Goal: Task Accomplishment & Management: Complete application form

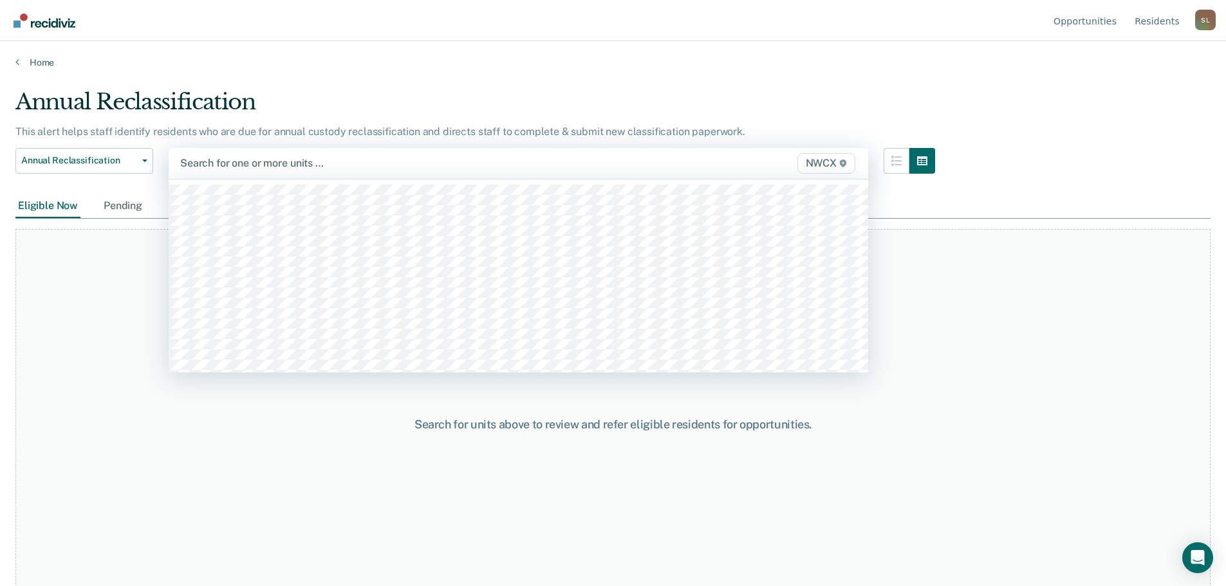
click at [597, 167] on span "NWCX" at bounding box center [826, 163] width 58 height 21
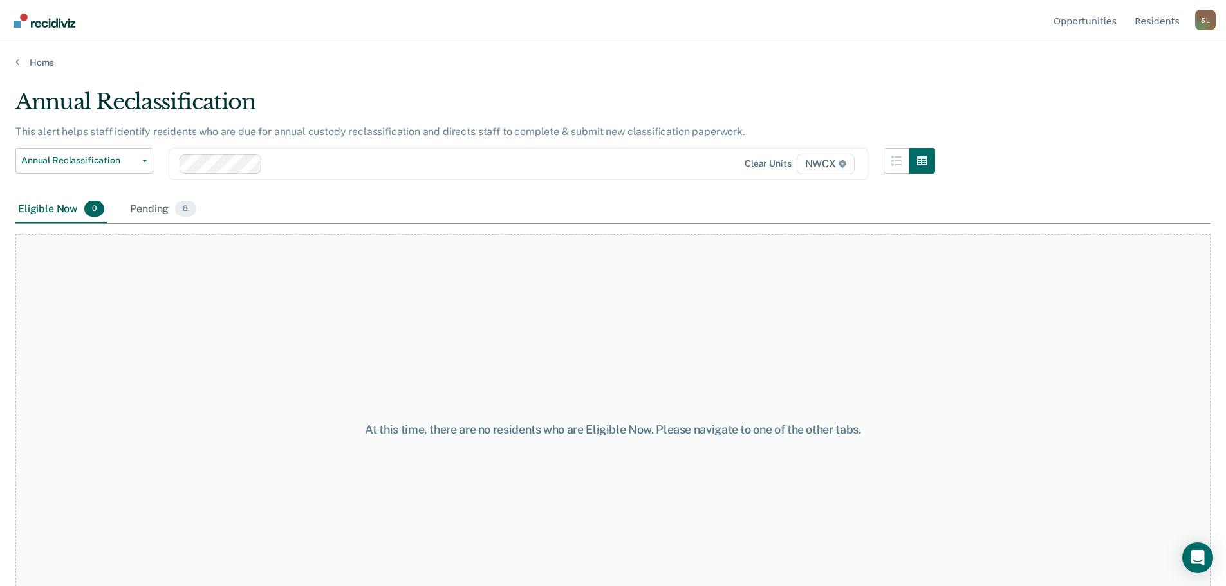
scroll to position [39, 0]
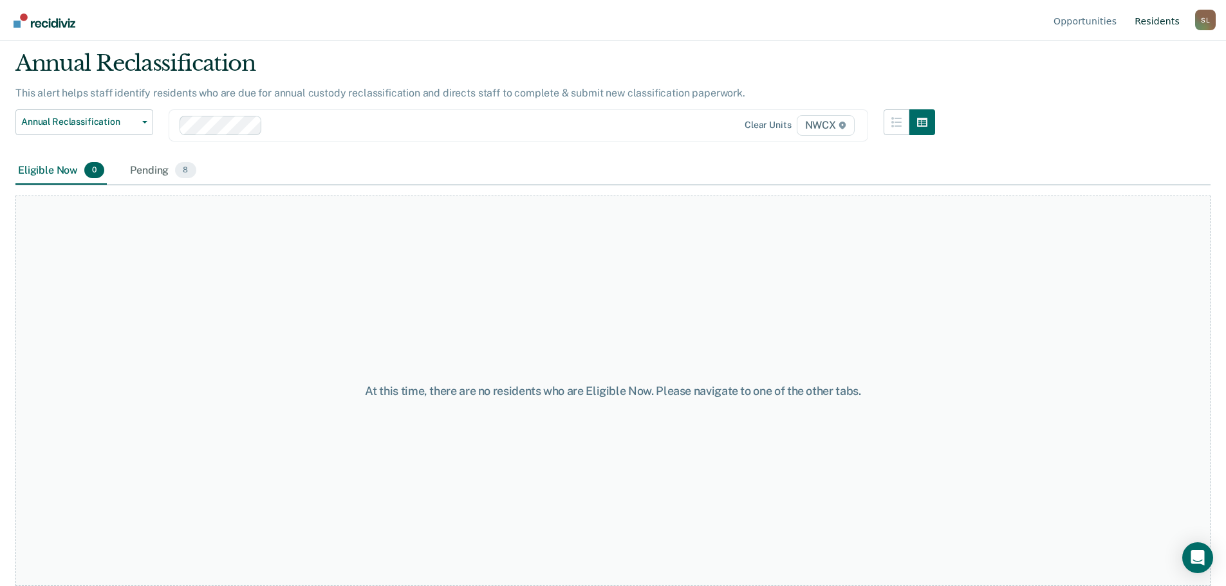
click at [597, 24] on link "Resident s" at bounding box center [1157, 20] width 50 height 41
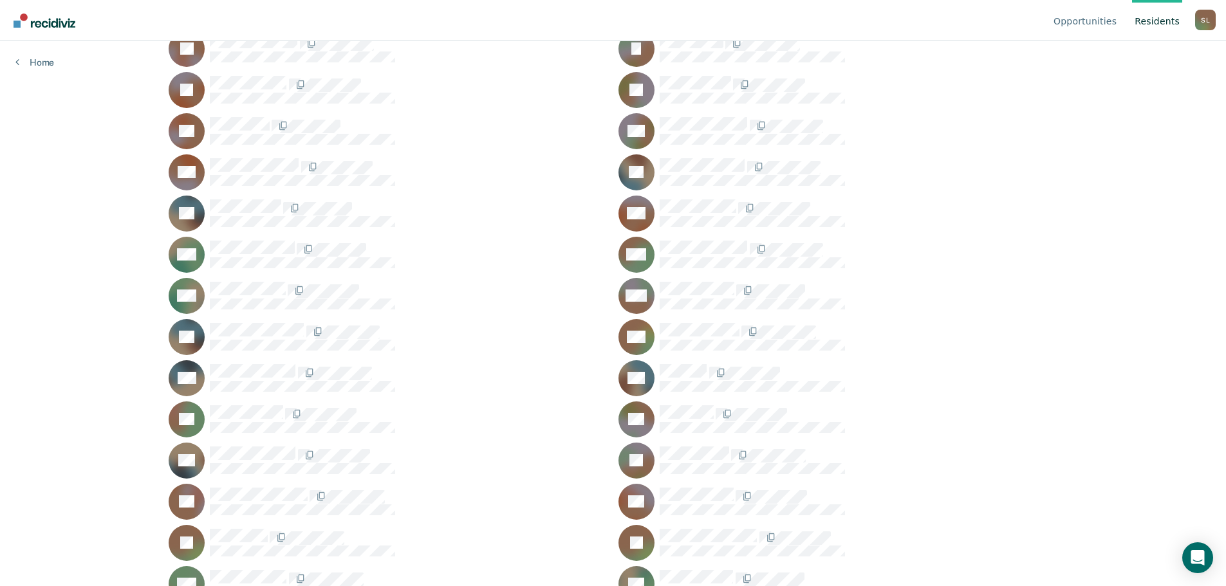
scroll to position [1351, 0]
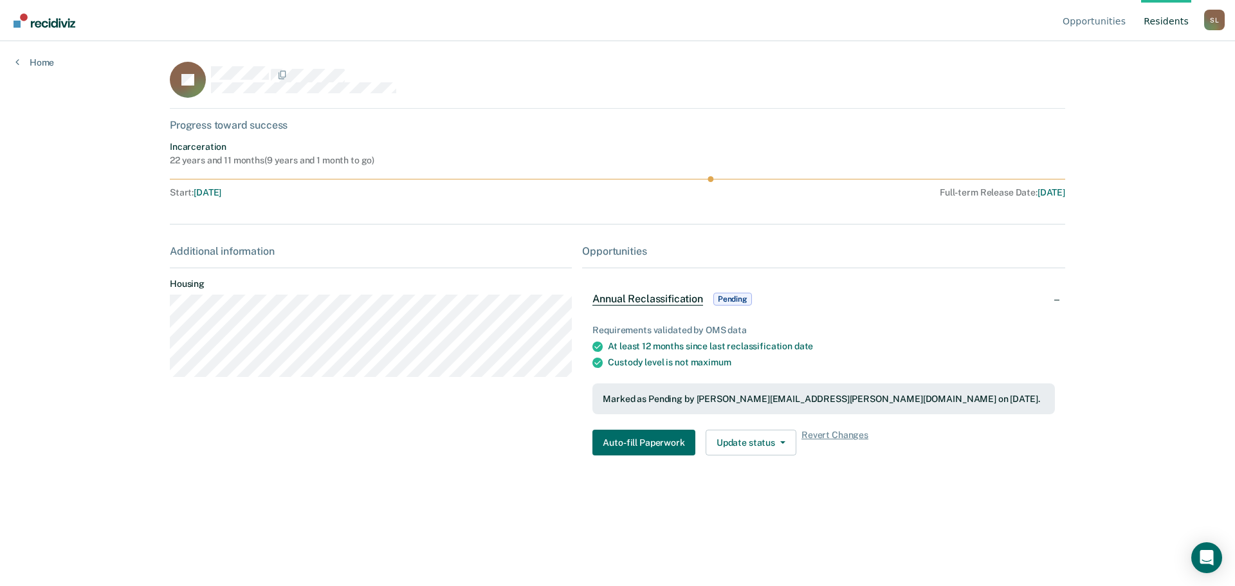
click at [597, 299] on span "Pending" at bounding box center [733, 299] width 39 height 13
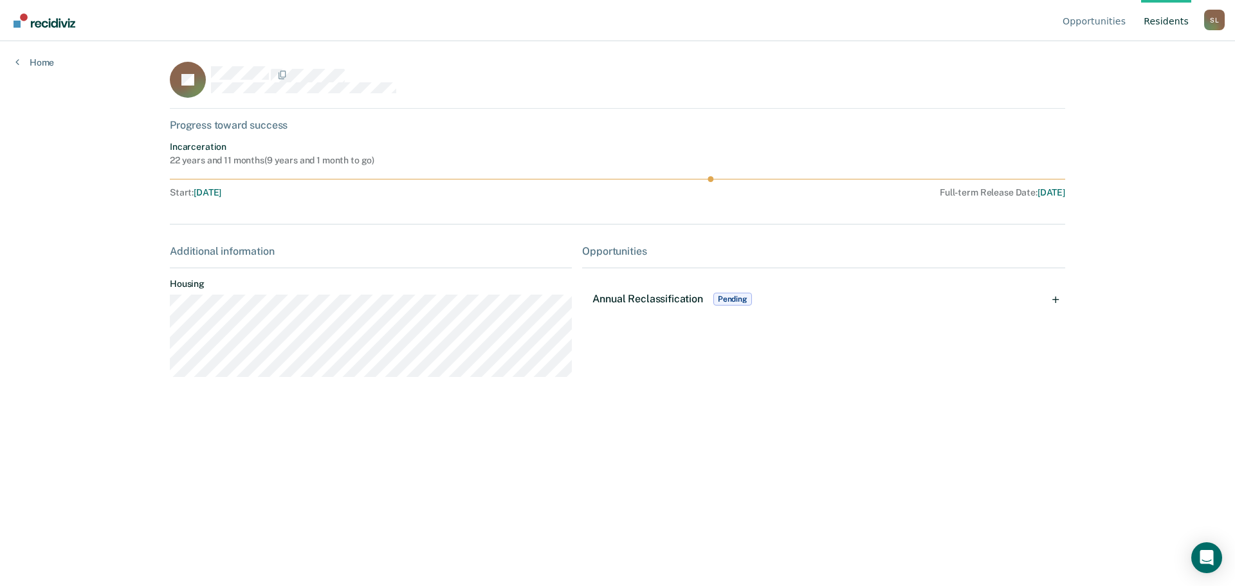
click at [597, 299] on span "Annual Reclassification" at bounding box center [648, 299] width 110 height 12
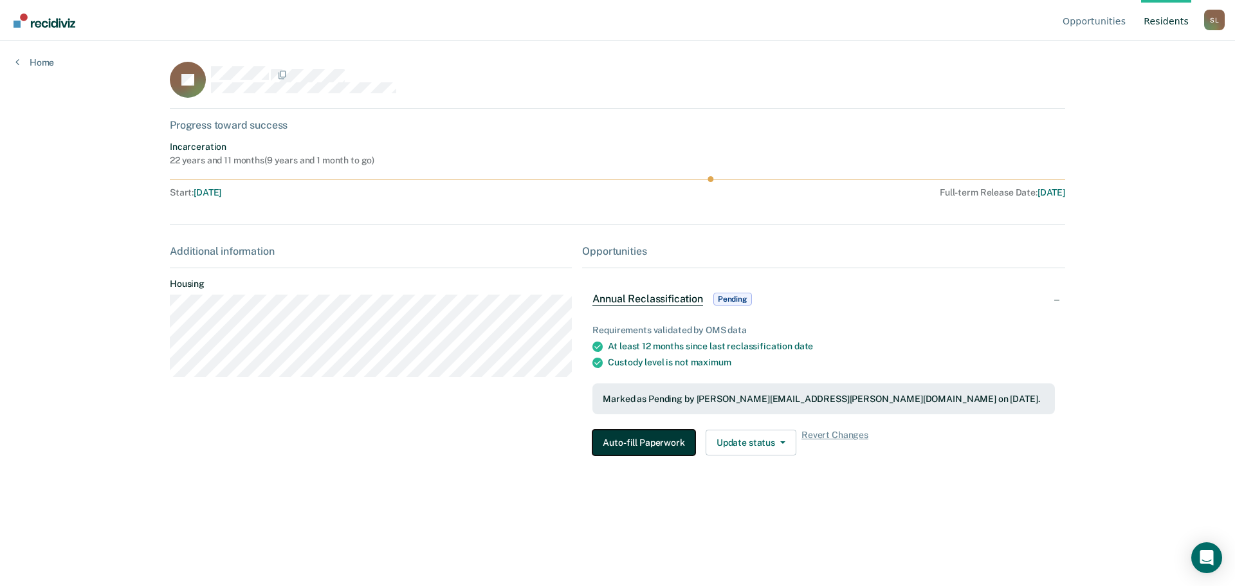
click at [597, 445] on button "Auto-fill Paperwork" at bounding box center [644, 443] width 102 height 26
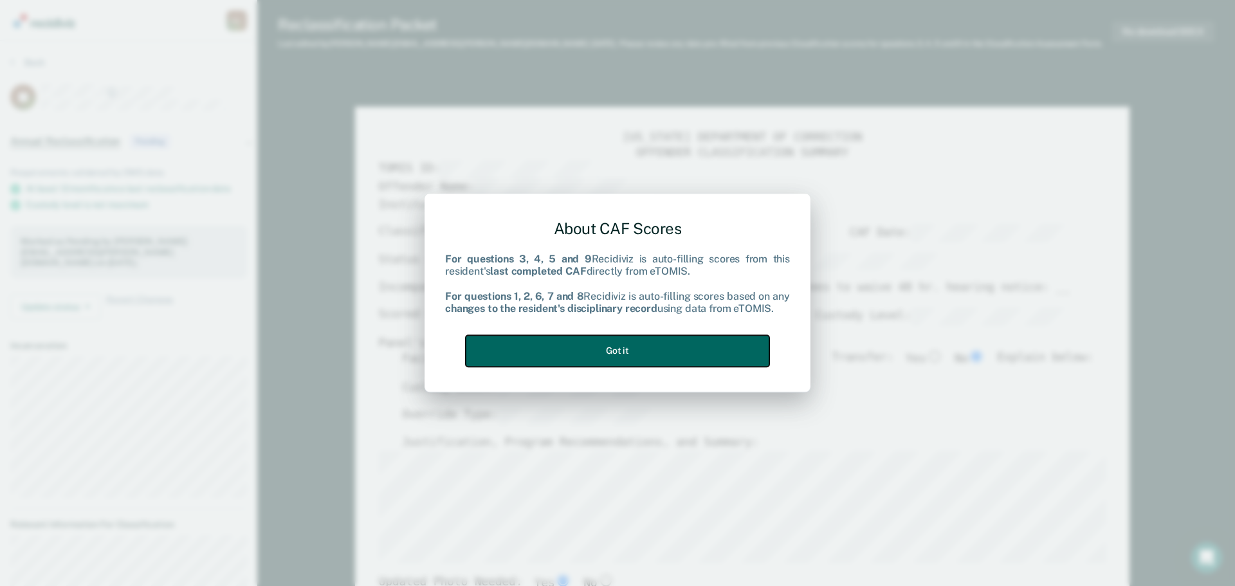
click at [597, 351] on button "Got it" at bounding box center [618, 351] width 304 height 32
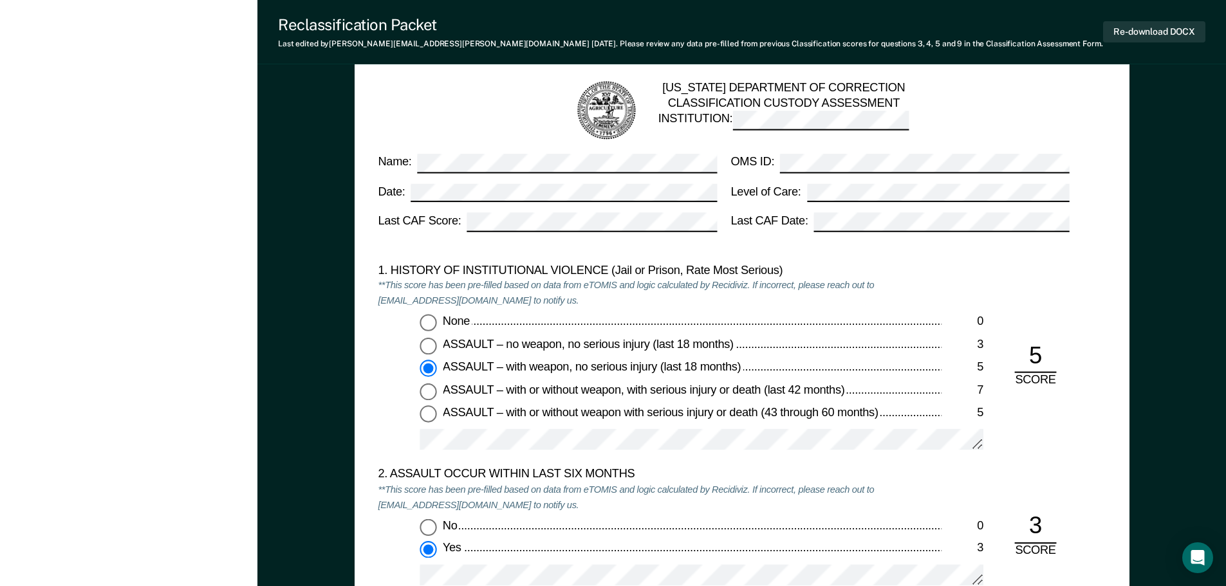
scroll to position [1223, 0]
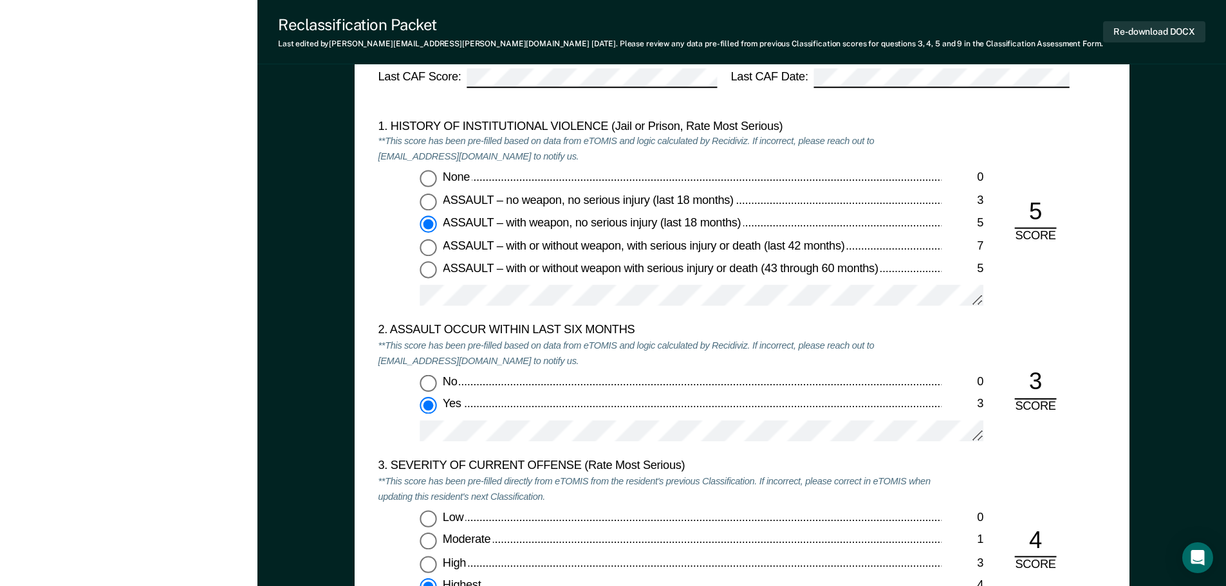
click at [428, 181] on input "None 0" at bounding box center [428, 179] width 17 height 17
type textarea "x"
radio input "true"
radio input "false"
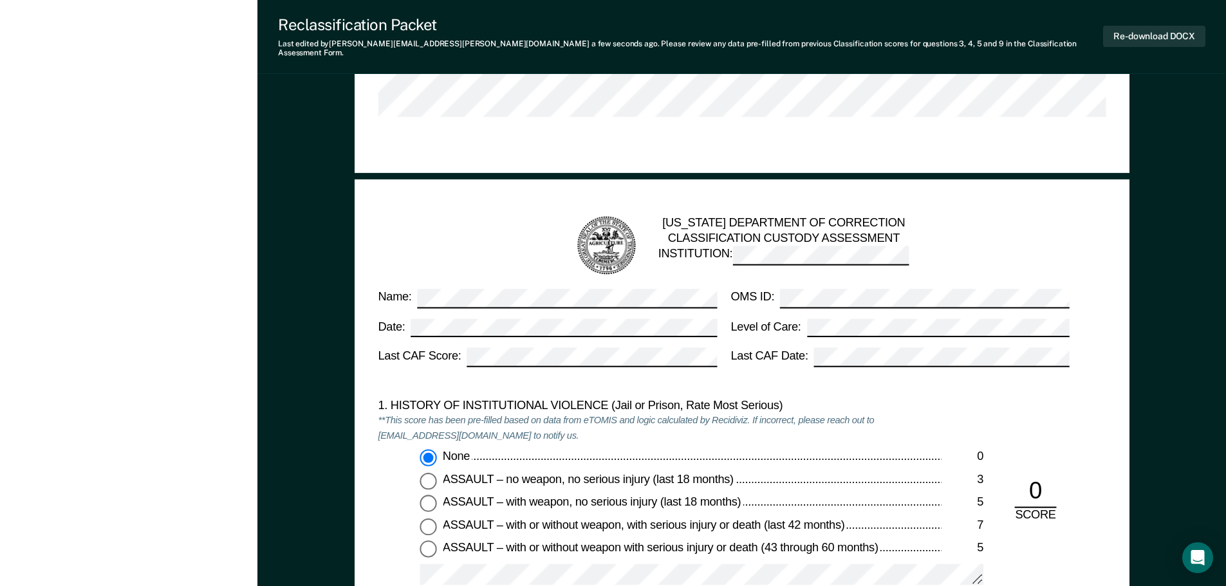
scroll to position [1158, 0]
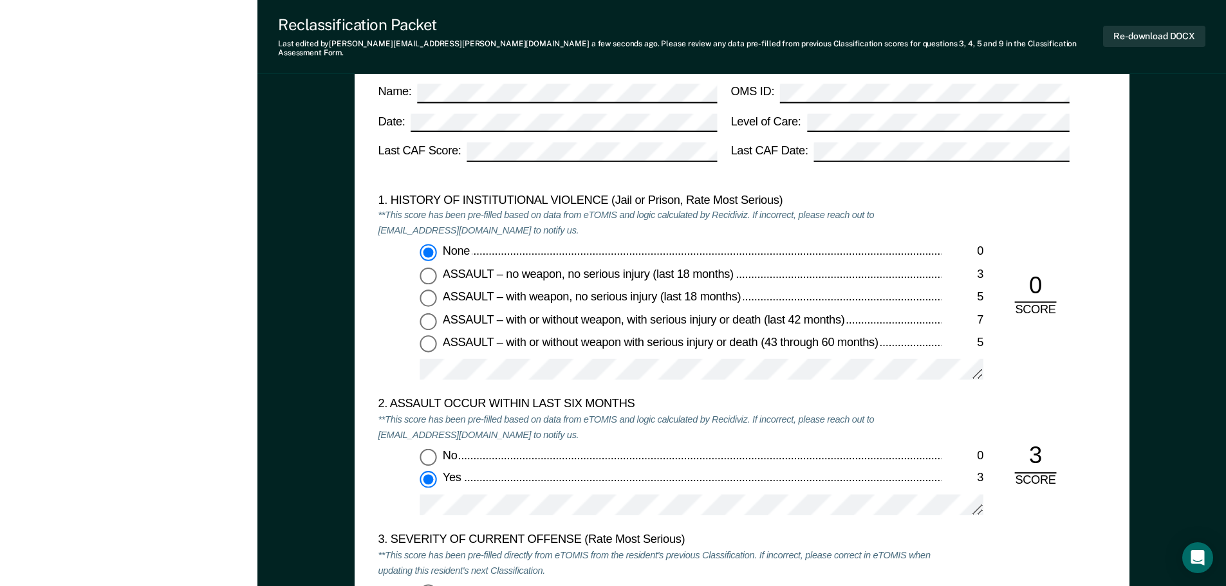
click at [427, 448] on input "No 0" at bounding box center [428, 456] width 17 height 17
type textarea "x"
radio input "true"
radio input "false"
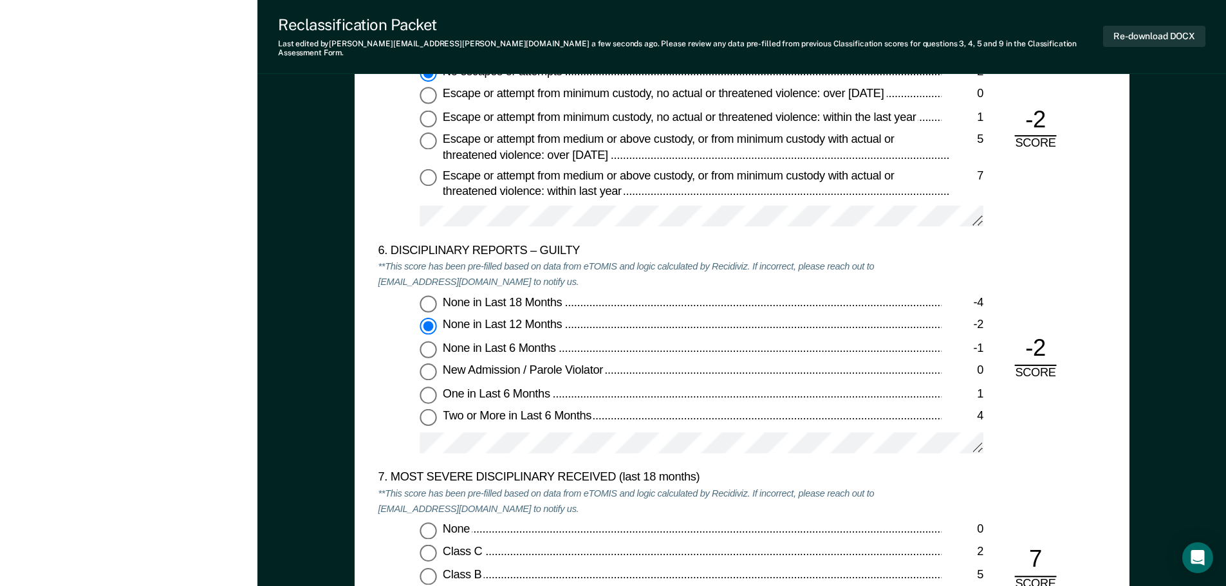
scroll to position [2188, 0]
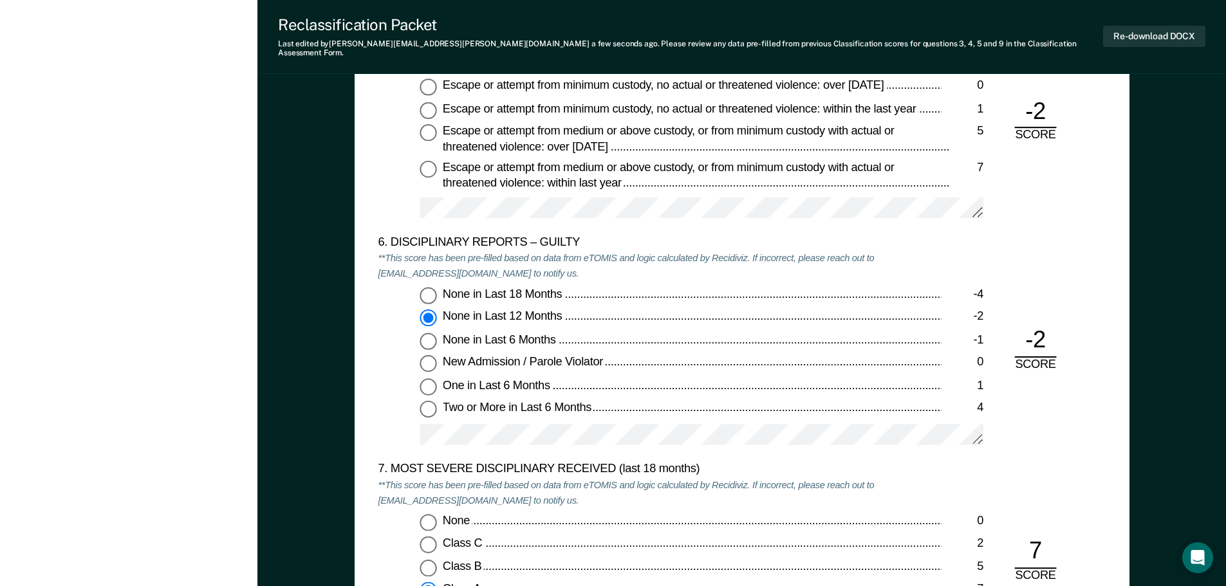
click at [436, 288] on input "None in Last 18 Months -4" at bounding box center [428, 295] width 17 height 17
type textarea "x"
radio input "true"
radio input "false"
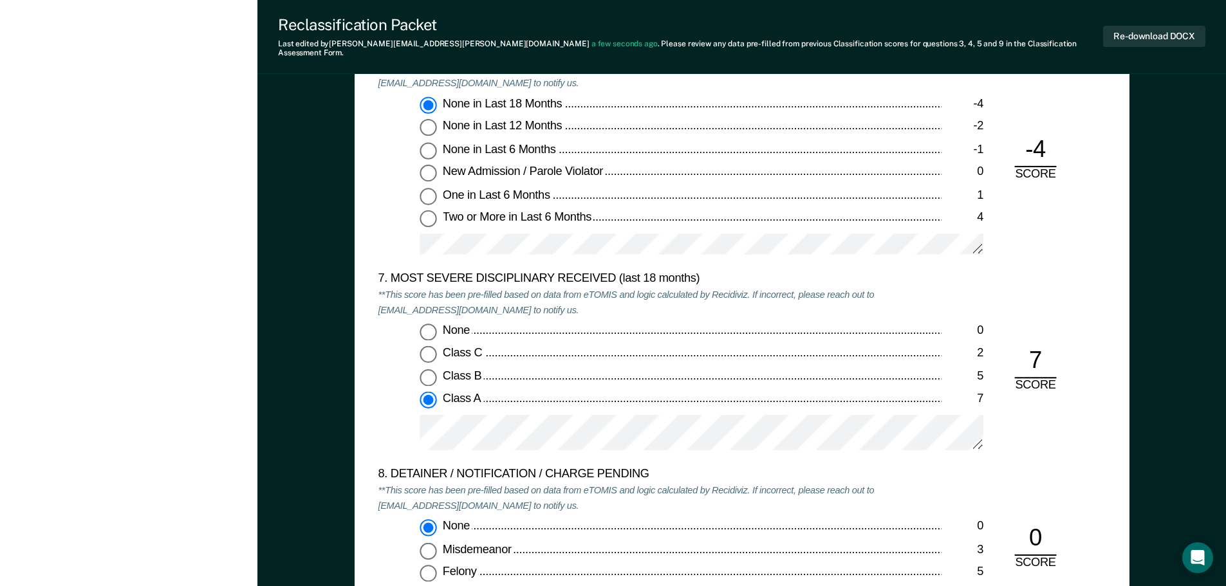
scroll to position [2381, 0]
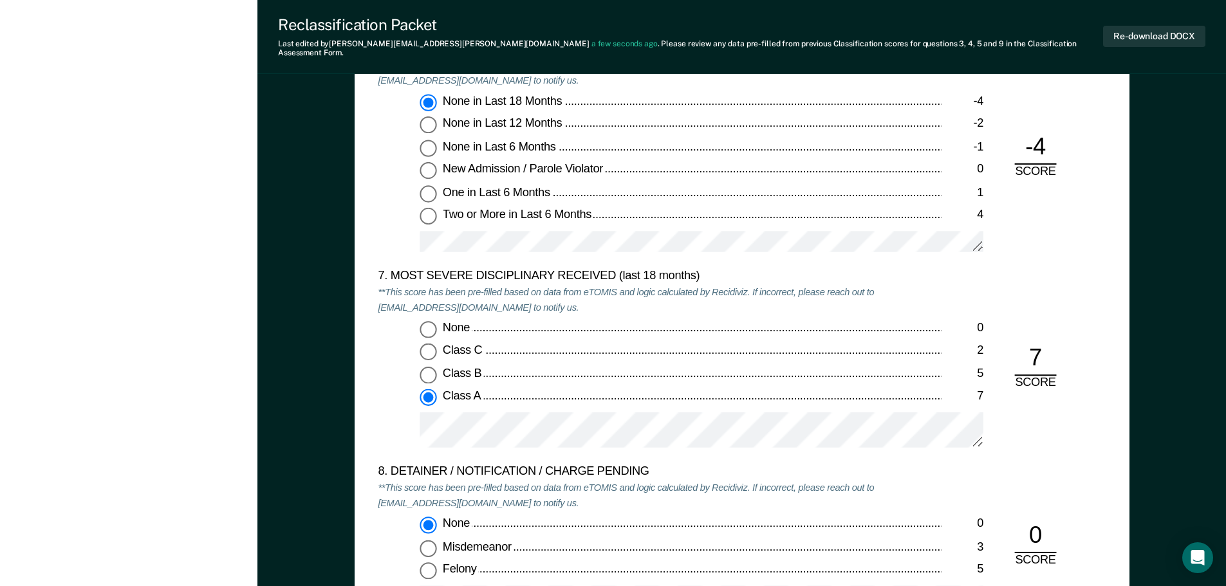
click at [429, 321] on input "None 0" at bounding box center [428, 329] width 17 height 17
type textarea "x"
radio input "true"
radio input "false"
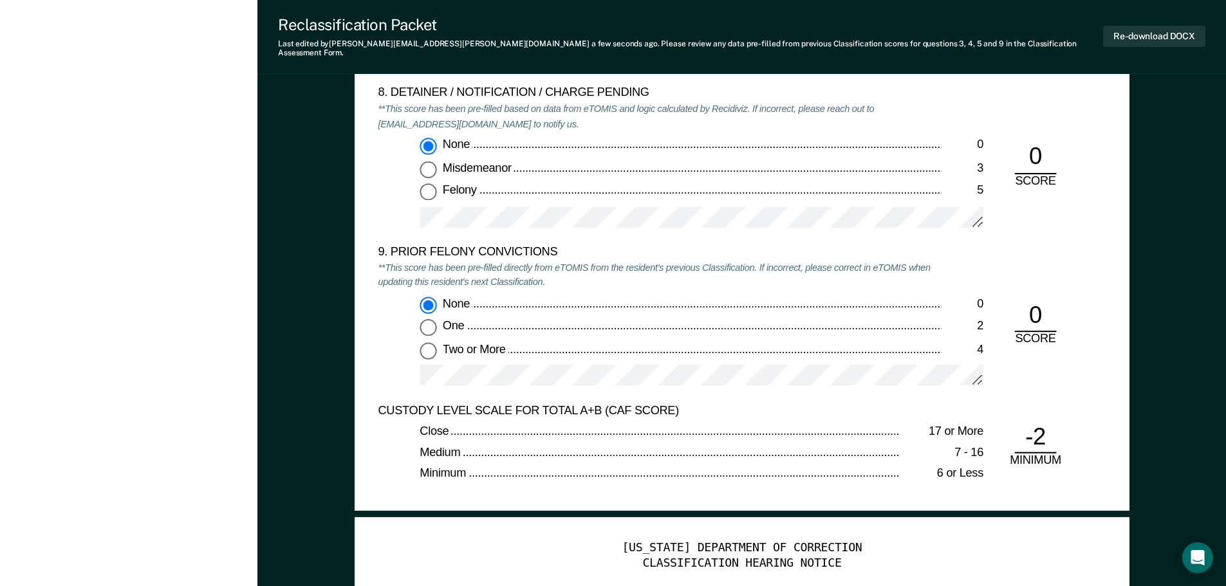
scroll to position [2895, 0]
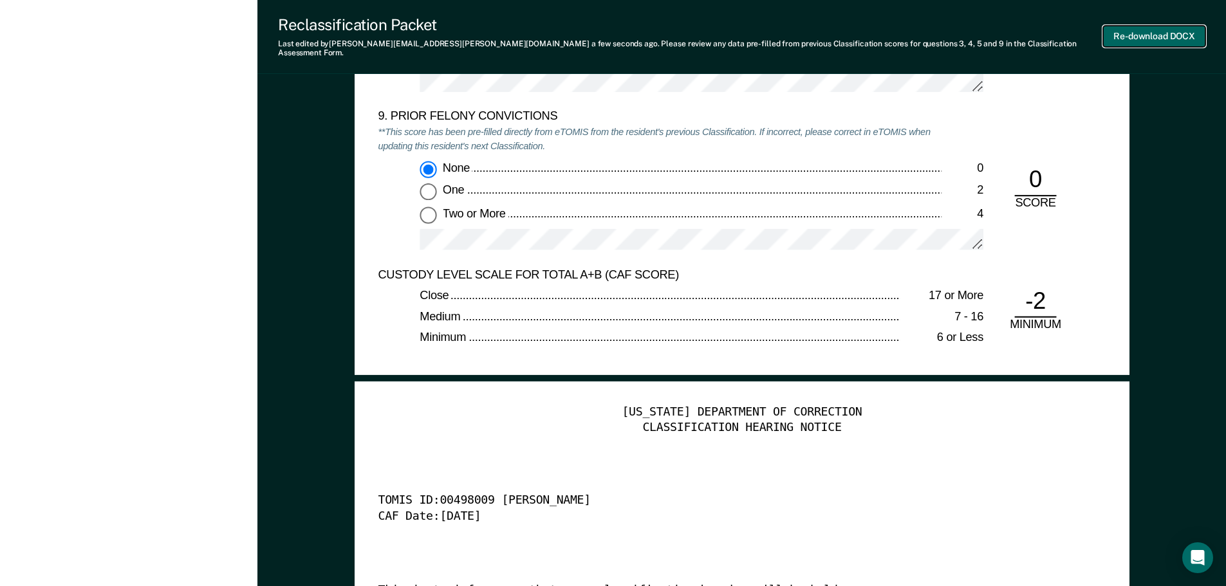
click at [597, 29] on button "Re-download DOCX" at bounding box center [1154, 36] width 102 height 21
type textarea "x"
